Goal: Task Accomplishment & Management: Manage account settings

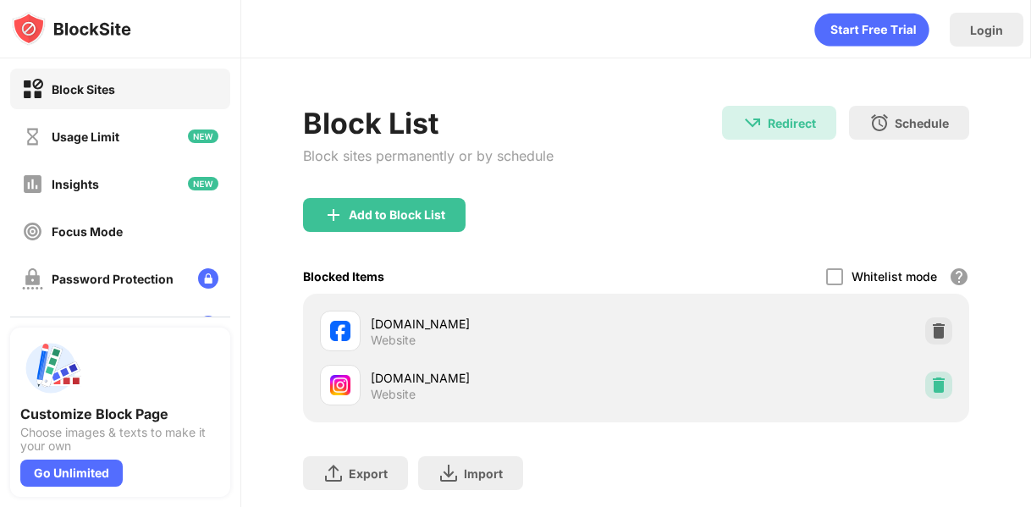
click at [930, 381] on img at bounding box center [938, 385] width 17 height 17
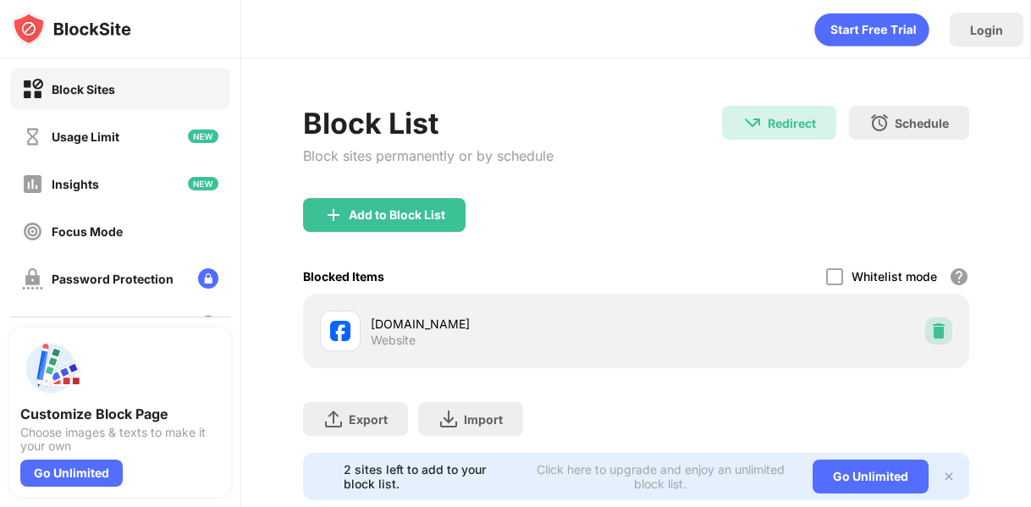
click at [930, 326] on img at bounding box center [938, 330] width 17 height 17
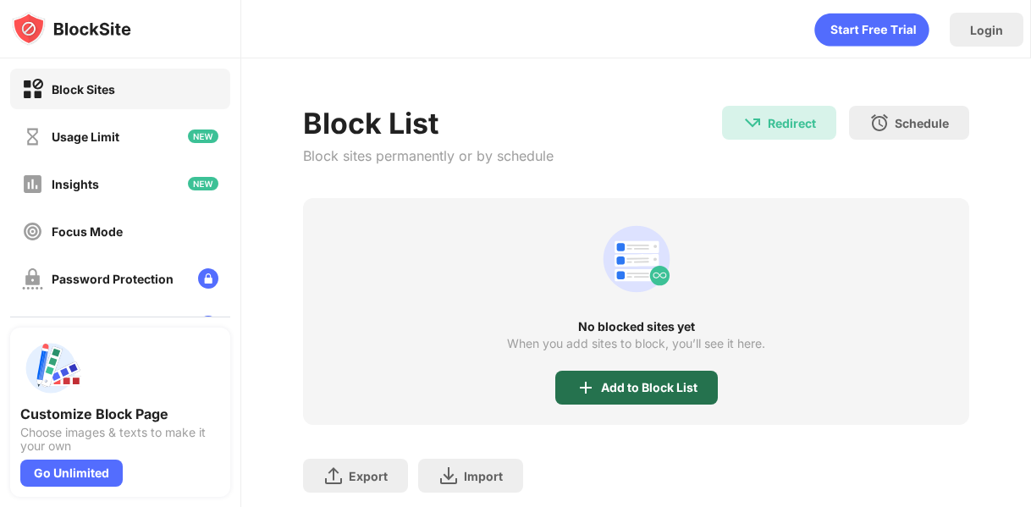
click at [638, 397] on div "Add to Block List" at bounding box center [636, 388] width 163 height 34
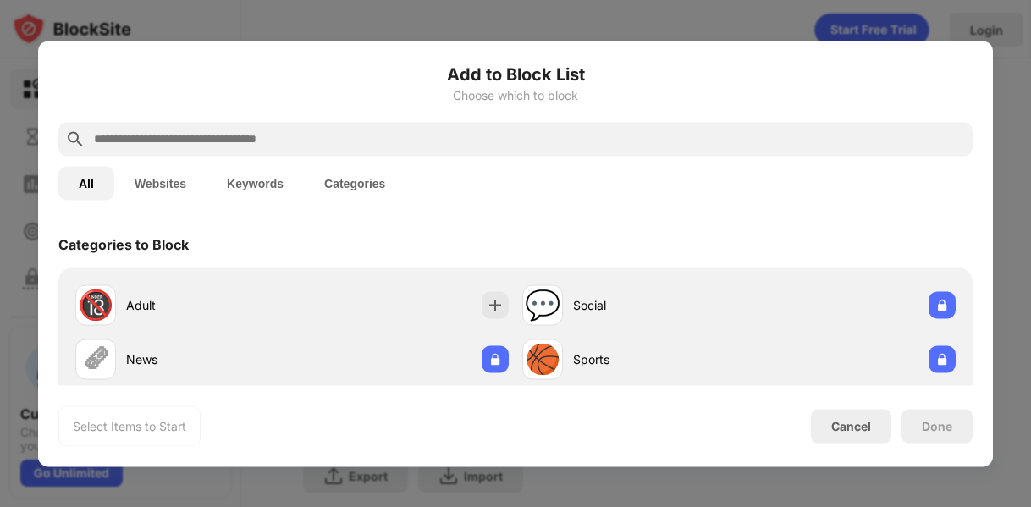
click at [503, 141] on input "text" at bounding box center [528, 139] width 873 height 20
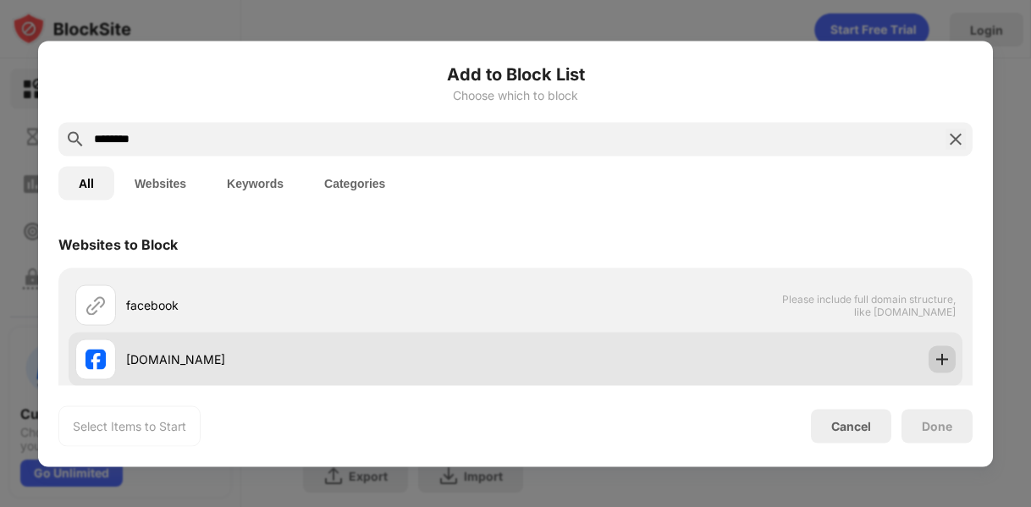
type input "********"
click at [934, 361] on img at bounding box center [942, 358] width 17 height 17
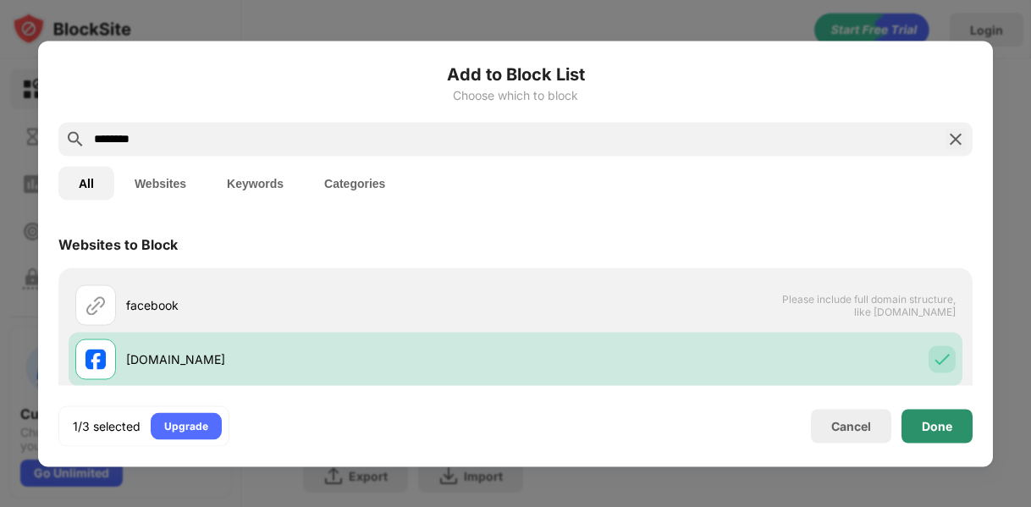
click at [934, 416] on div "Done" at bounding box center [936, 426] width 71 height 34
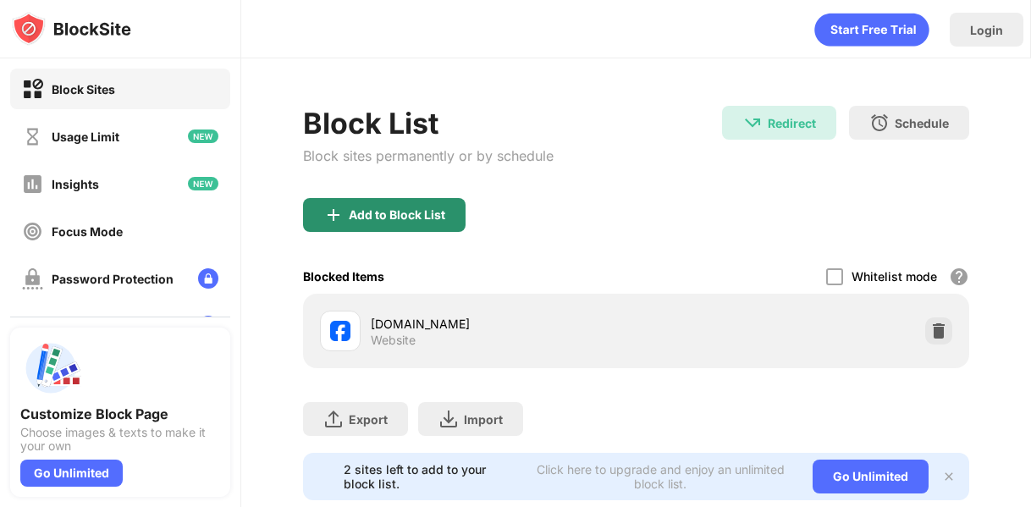
click at [421, 218] on div "Add to Block List" at bounding box center [397, 215] width 96 height 14
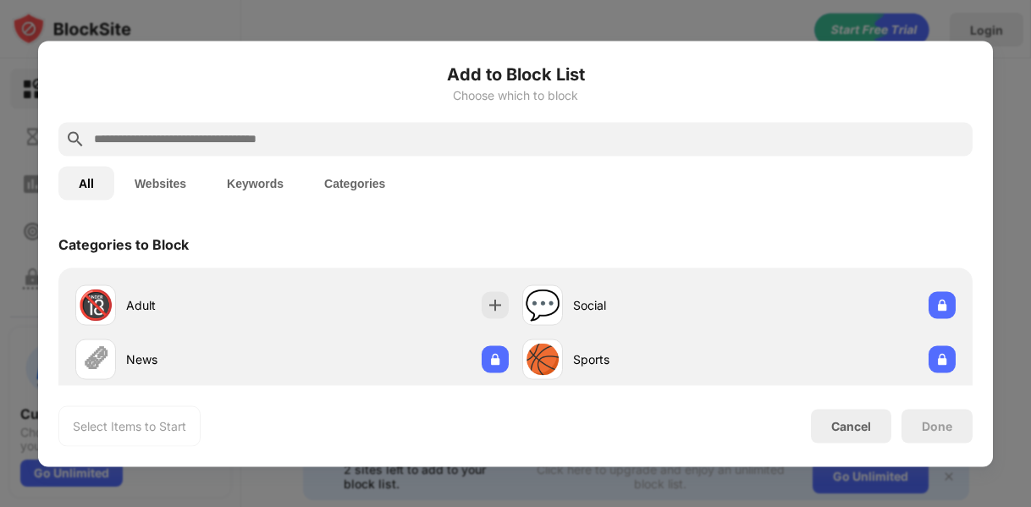
click at [448, 141] on input "text" at bounding box center [528, 139] width 873 height 20
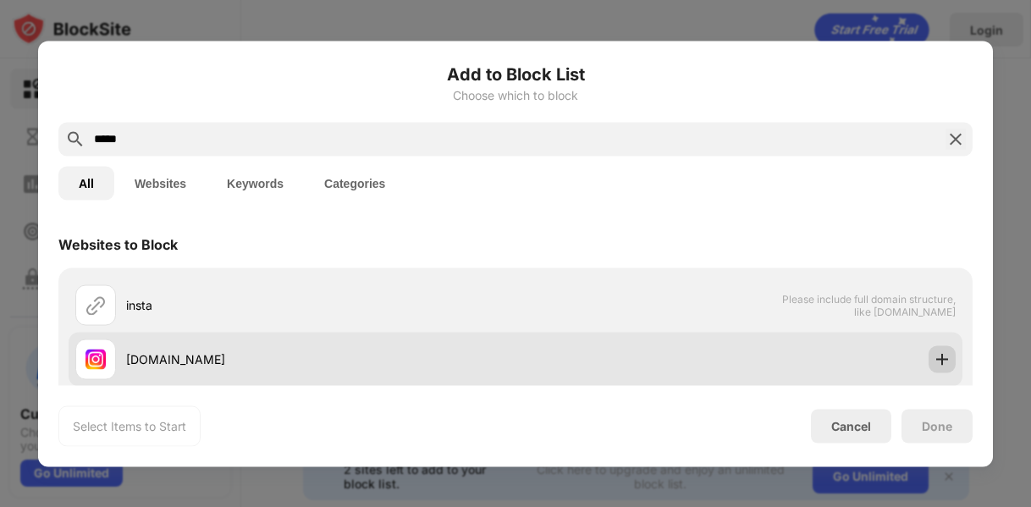
type input "*****"
click at [934, 358] on img at bounding box center [942, 358] width 17 height 17
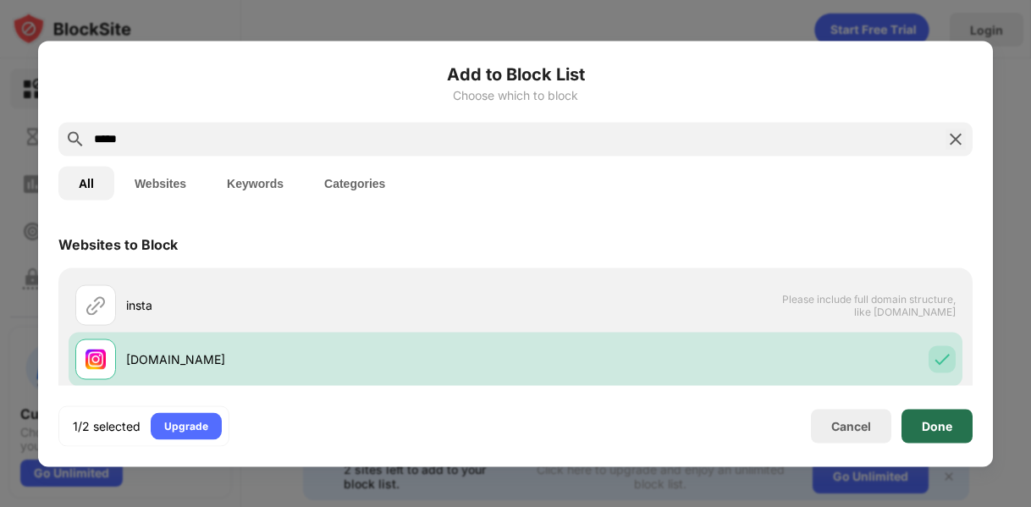
click at [935, 422] on div "Done" at bounding box center [937, 426] width 30 height 14
